Goal: Book appointment/travel/reservation

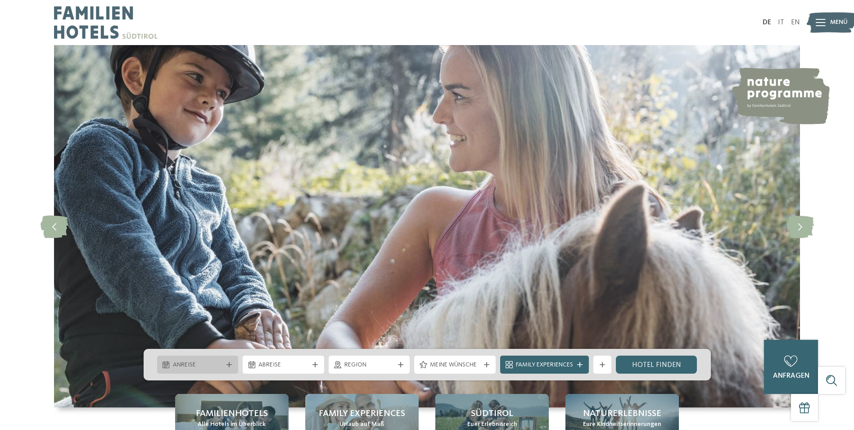
click at [230, 367] on icon at bounding box center [229, 364] width 5 height 5
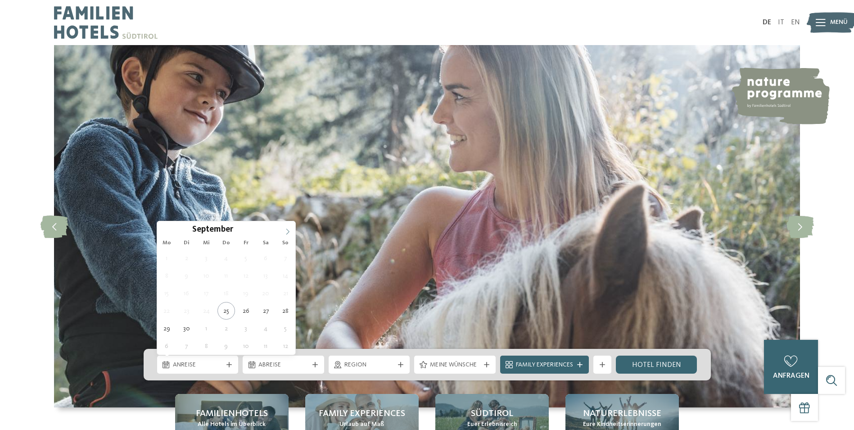
click at [291, 228] on span at bounding box center [287, 228] width 15 height 15
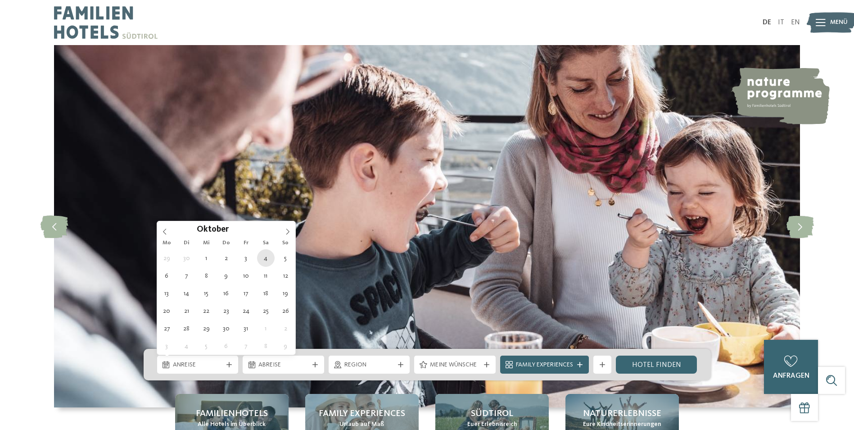
type div "04.10.2025"
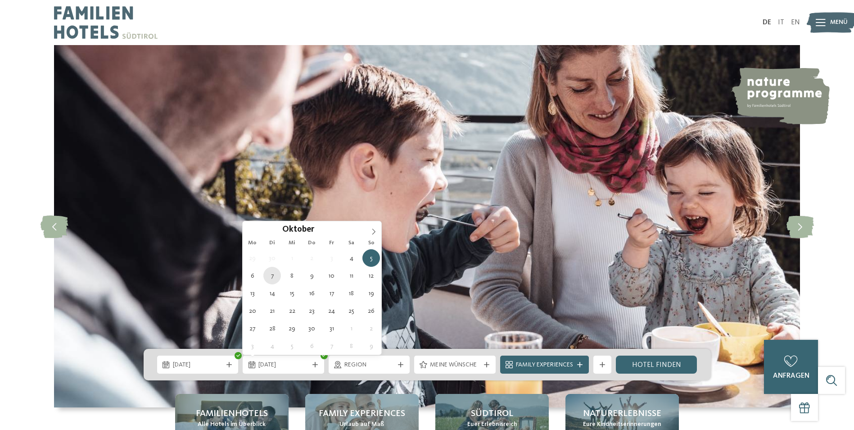
type div "07.10.2025"
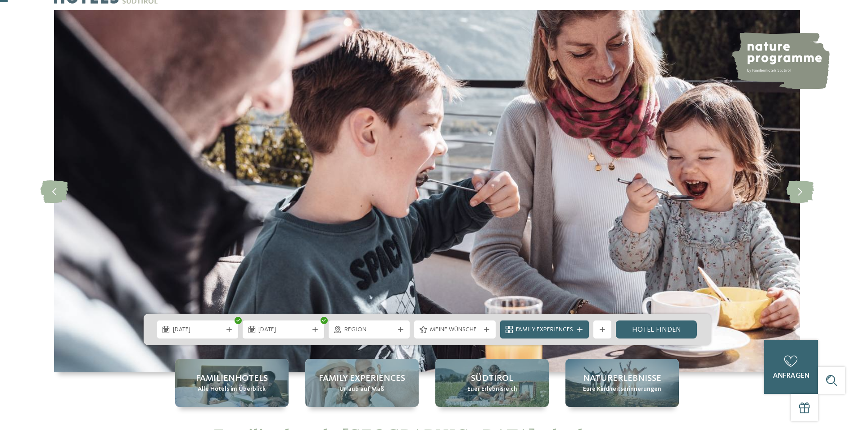
scroll to position [45, 0]
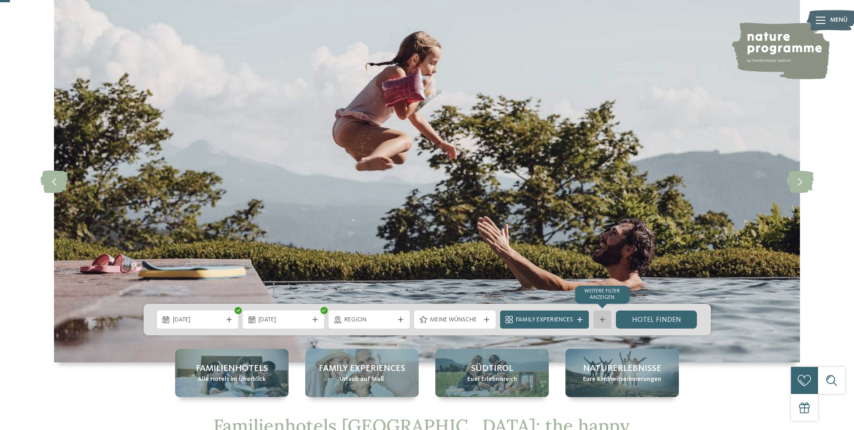
click at [603, 320] on icon at bounding box center [602, 319] width 5 height 5
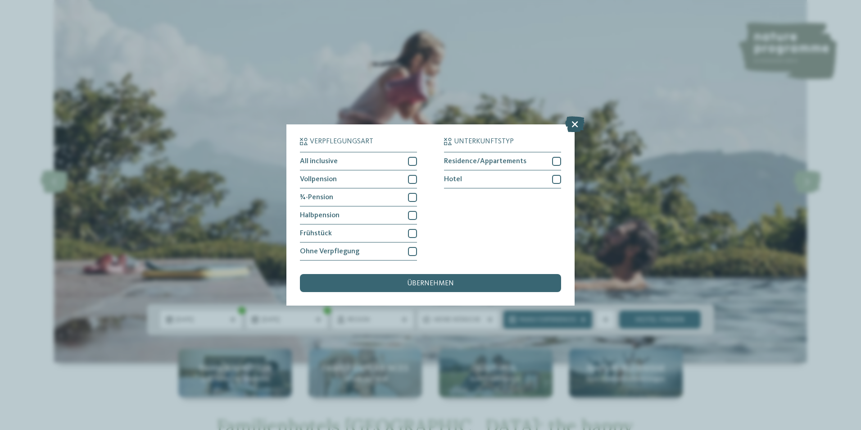
click at [574, 125] on icon at bounding box center [574, 124] width 19 height 16
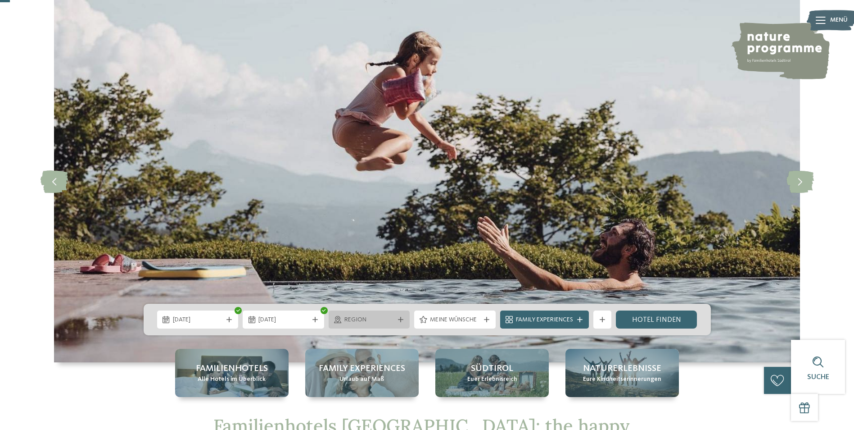
click at [398, 323] on div "Region" at bounding box center [370, 319] width 82 height 18
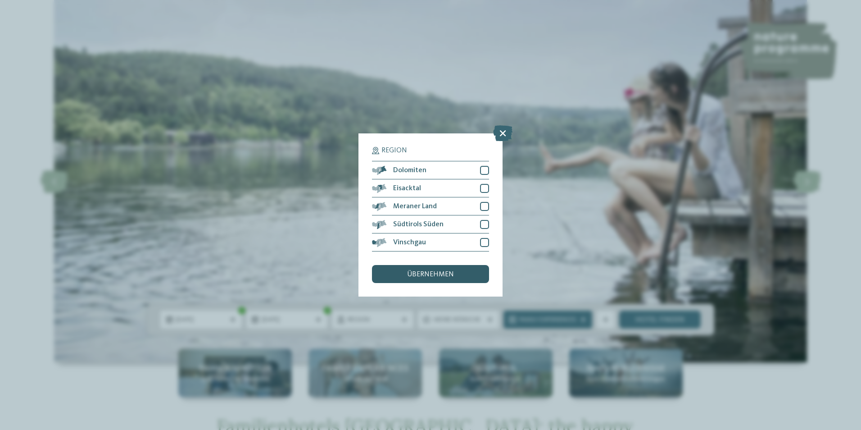
click at [425, 274] on span "übernehmen" at bounding box center [430, 274] width 47 height 7
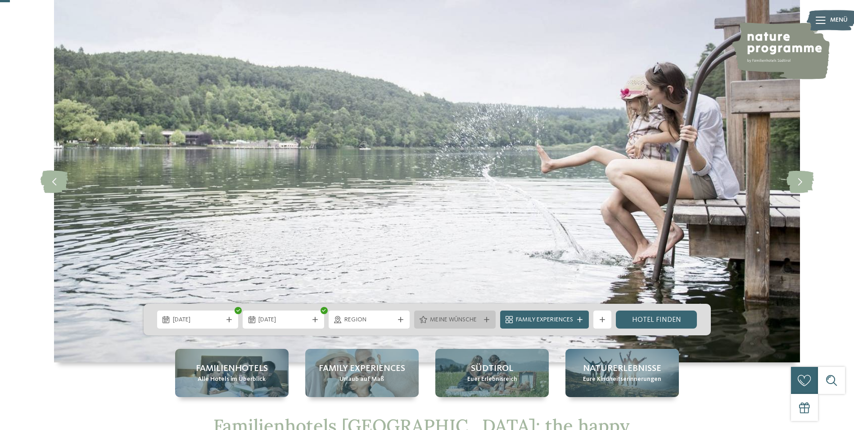
click at [489, 318] on icon at bounding box center [486, 319] width 5 height 5
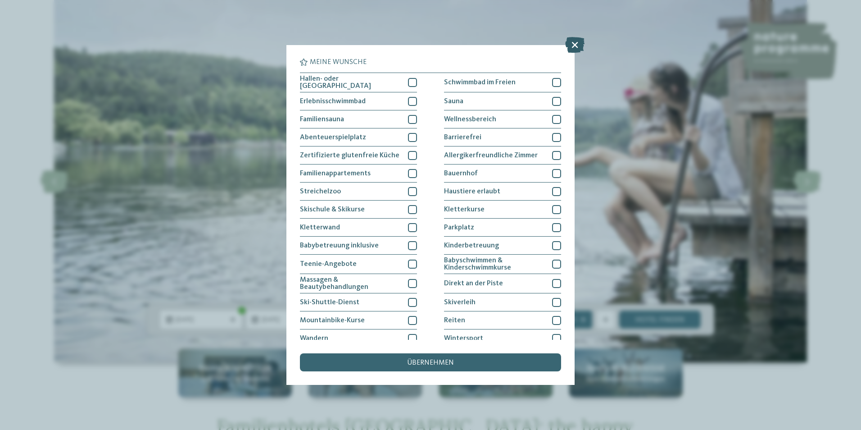
click at [572, 45] on icon at bounding box center [574, 45] width 19 height 16
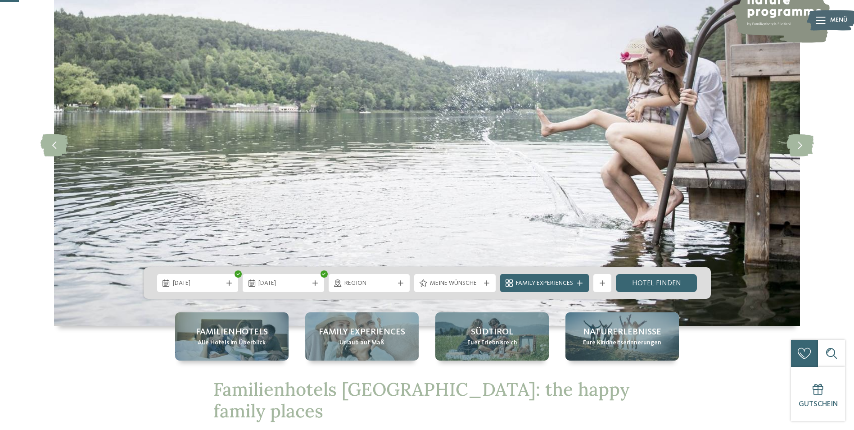
scroll to position [90, 0]
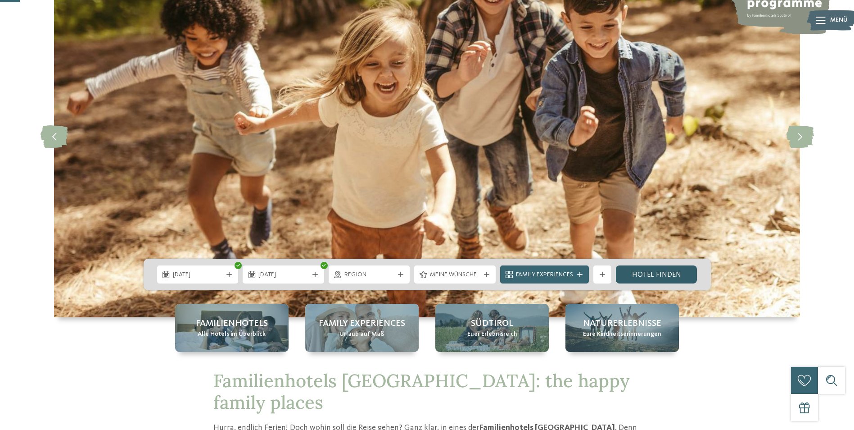
click at [651, 268] on link "Hotel finden" at bounding box center [657, 274] width 82 height 18
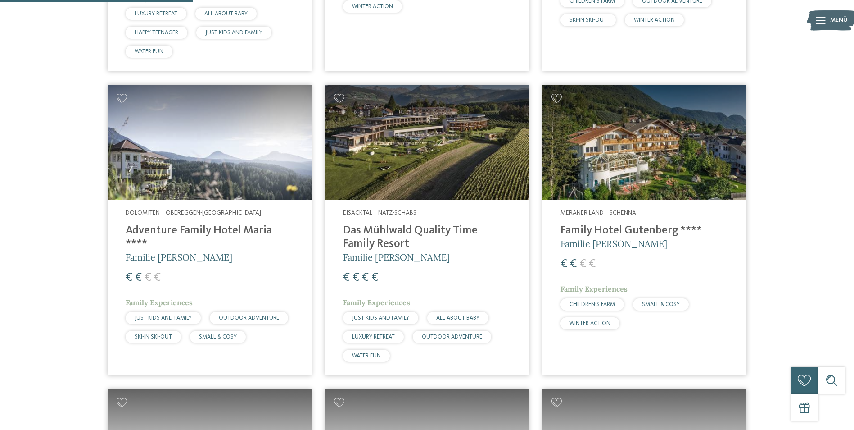
scroll to position [585, 0]
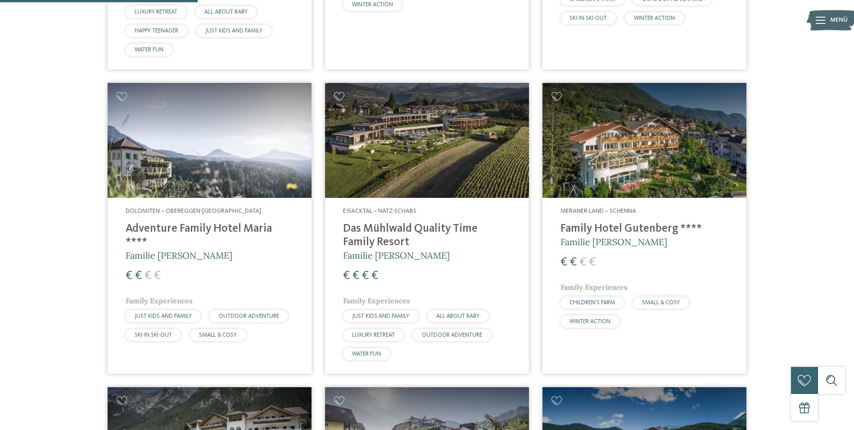
click at [632, 175] on img at bounding box center [645, 140] width 204 height 115
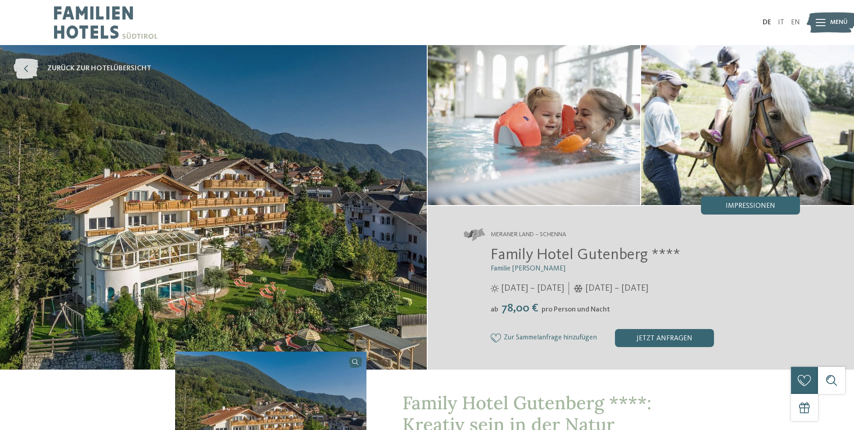
click at [92, 64] on span "zurück zur Hotelübersicht" at bounding box center [99, 69] width 104 height 10
